Goal: Browse casually: Explore the website without a specific task or goal

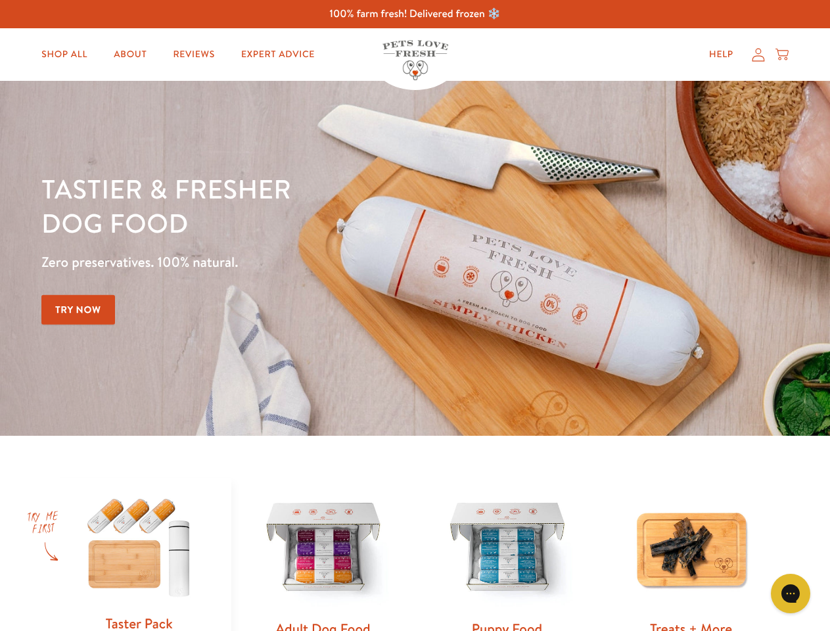
click at [415, 315] on div "Tastier & fresher dog food Zero preservatives. 100% natural. Try Now" at bounding box center [290, 257] width 498 height 173
click at [790, 593] on icon "Gorgias live chat" at bounding box center [790, 593] width 12 height 12
